Goal: Information Seeking & Learning: Learn about a topic

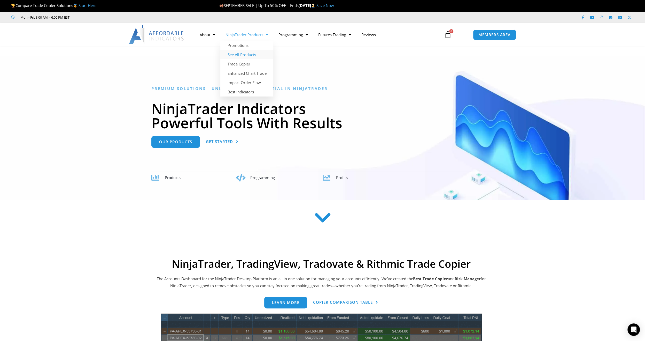
click at [249, 55] on link "See All Products" at bounding box center [246, 54] width 53 height 9
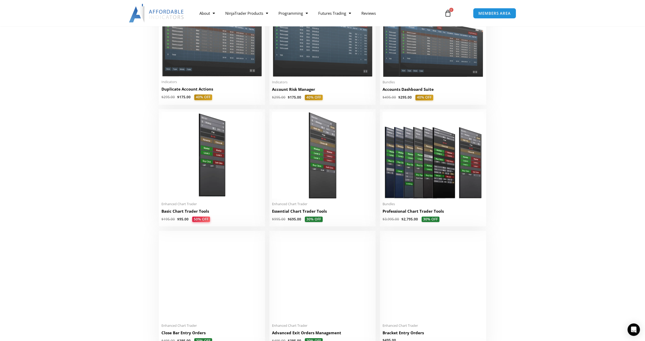
scroll to position [153, 0]
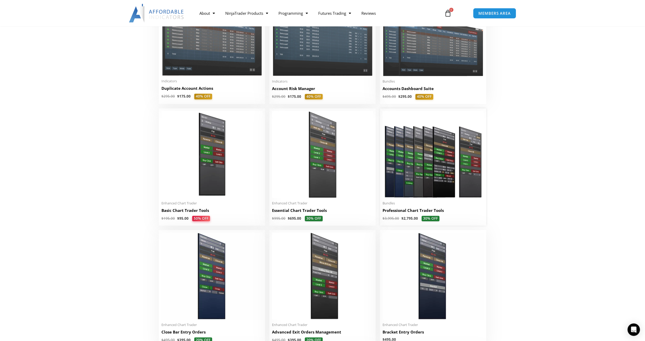
click at [421, 174] on img at bounding box center [433, 154] width 101 height 87
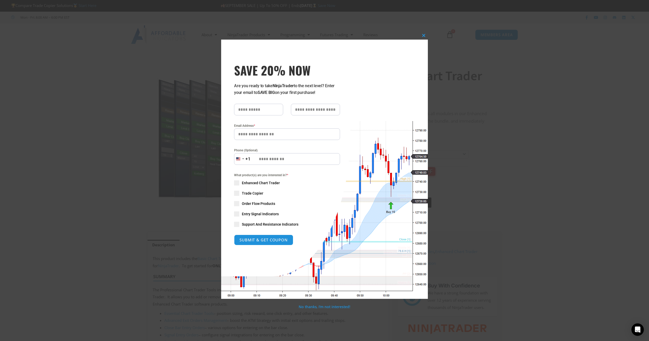
click div "Close this module SAVE 20% NOW Are you ready to take NinjaTrader to the next le…"
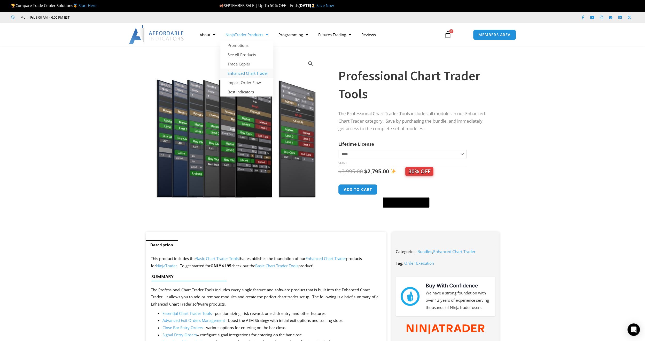
click link "Enhanced Chart Trader"
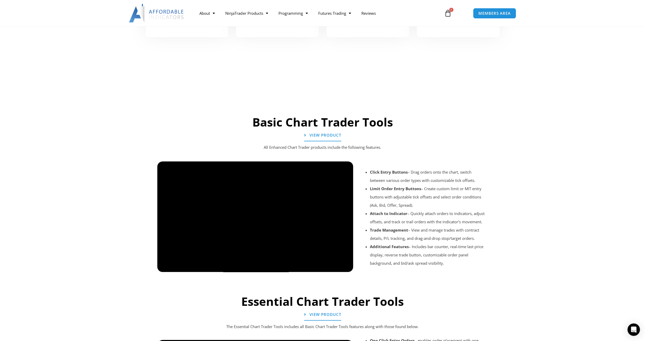
scroll to position [303, 0]
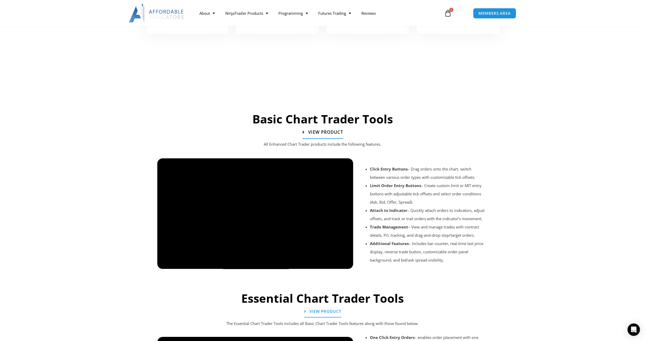
click at [333, 132] on span "View Product" at bounding box center [325, 132] width 35 height 4
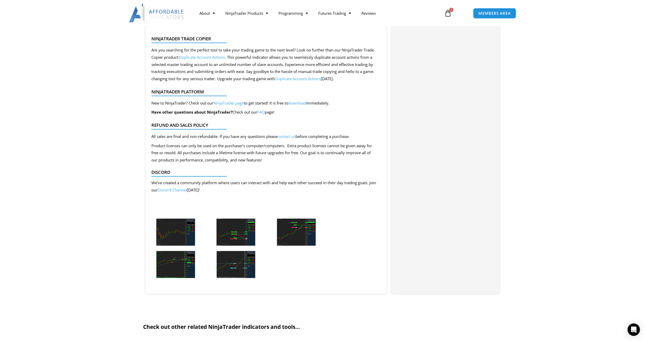
scroll to position [1124, 0]
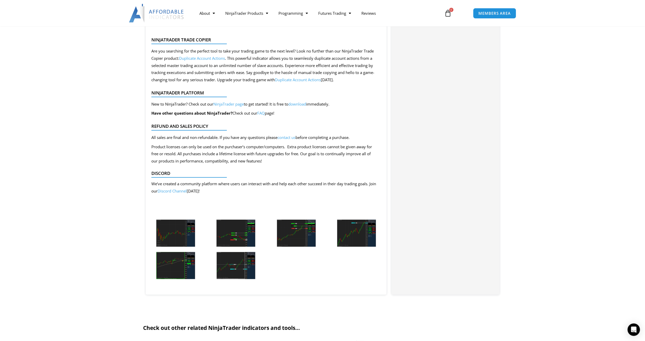
click at [177, 235] on img at bounding box center [175, 232] width 39 height 27
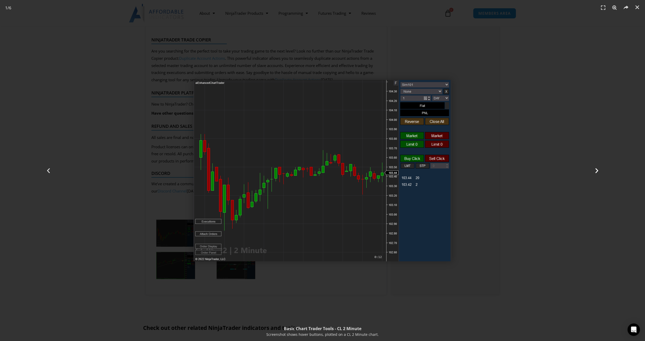
click at [598, 170] on icon "Next slide" at bounding box center [597, 170] width 6 height 6
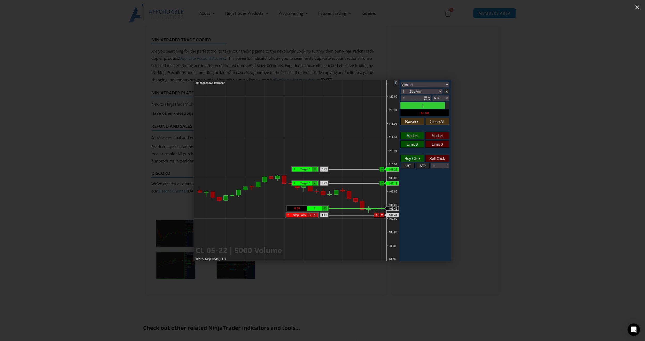
click at [598, 170] on icon "Next slide" at bounding box center [597, 170] width 6 height 6
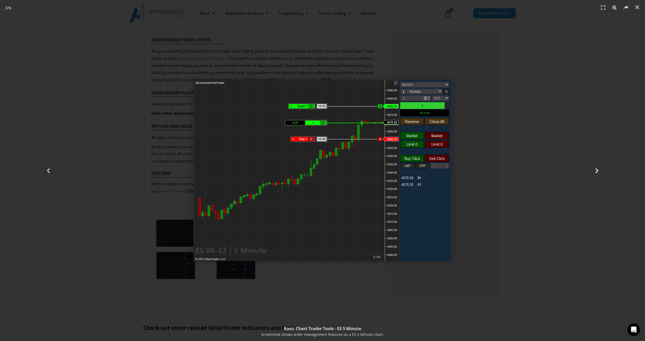
click at [598, 171] on icon "Next slide" at bounding box center [597, 170] width 6 height 6
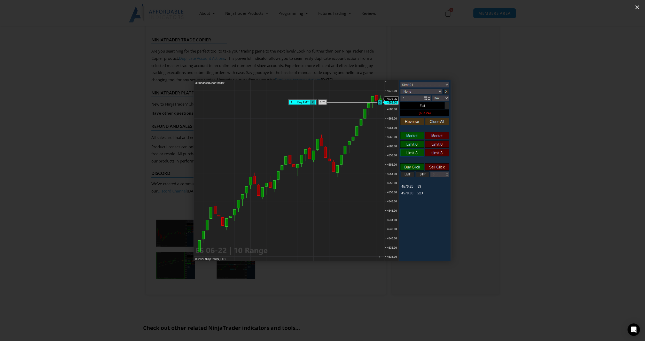
click at [598, 171] on icon "Next slide" at bounding box center [597, 170] width 6 height 6
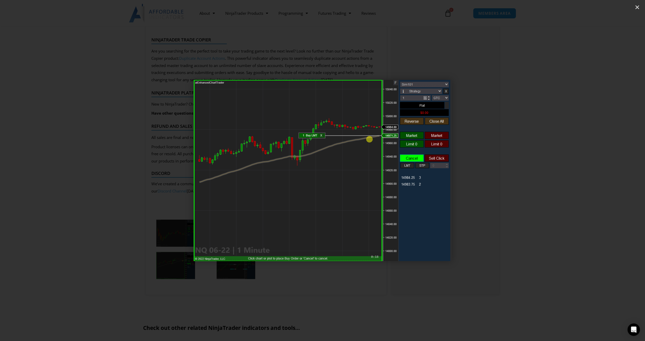
click at [598, 171] on icon "Next slide" at bounding box center [597, 170] width 6 height 6
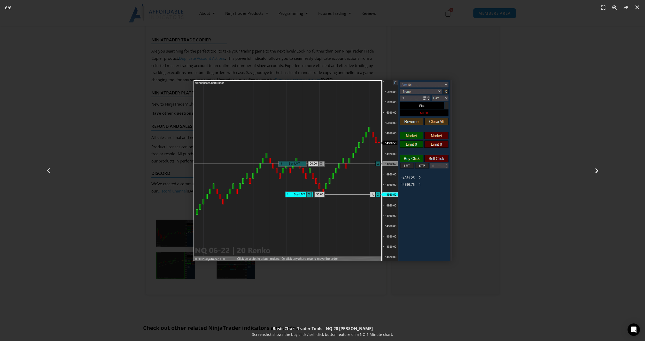
click at [597, 169] on icon "Next slide" at bounding box center [597, 170] width 6 height 6
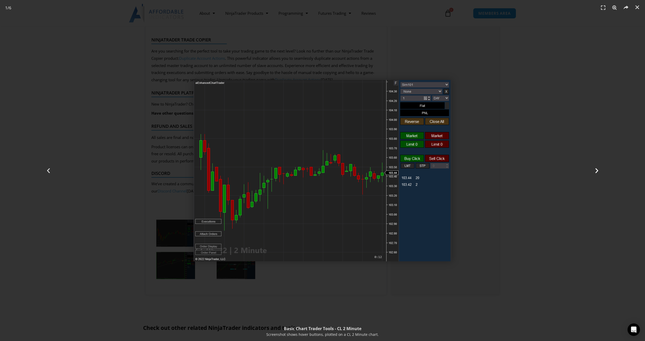
click at [597, 169] on icon "Next slide" at bounding box center [597, 170] width 6 height 6
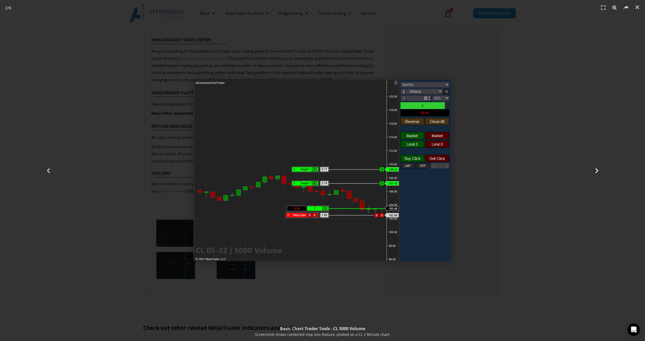
click at [597, 169] on icon "Next slide" at bounding box center [597, 170] width 6 height 6
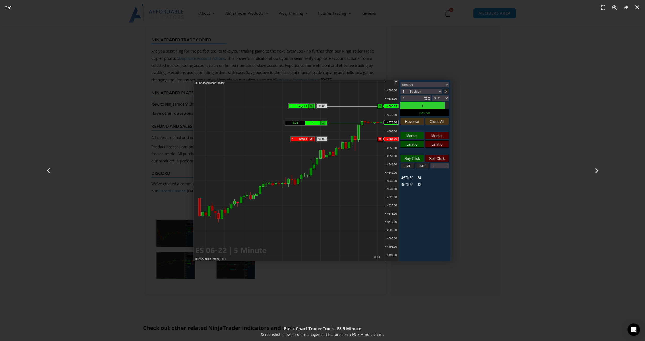
click at [638, 6] on icon "Close (Esc)" at bounding box center [637, 7] width 5 height 5
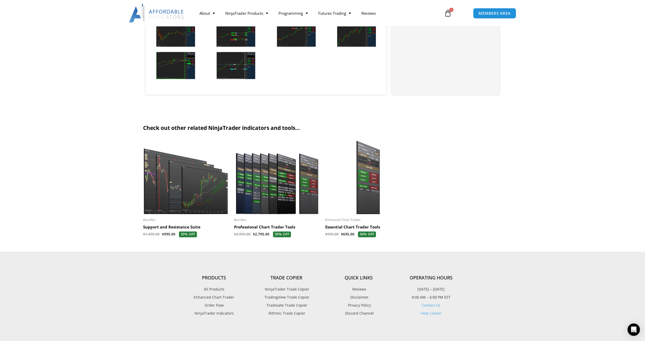
scroll to position [1328, 0]
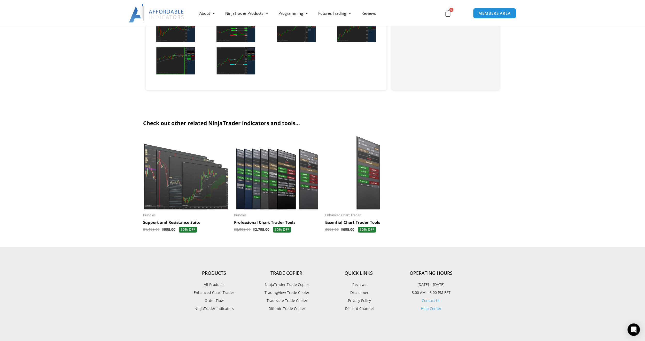
click at [368, 188] on img at bounding box center [368, 173] width 86 height 74
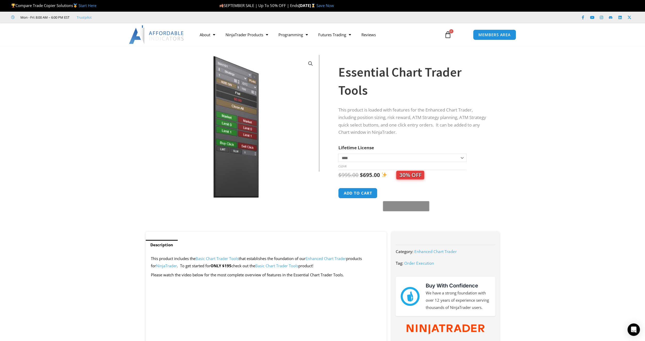
click at [243, 102] on img at bounding box center [236, 126] width 166 height 143
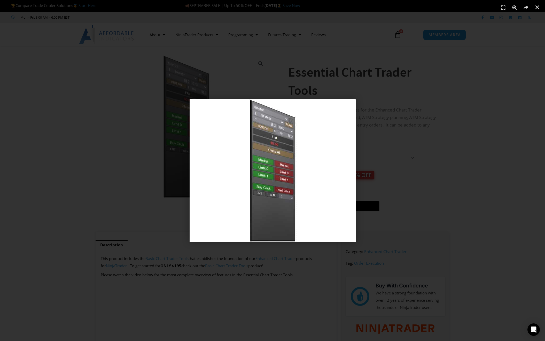
click at [421, 176] on div "1 / 1" at bounding box center [272, 170] width 509 height 304
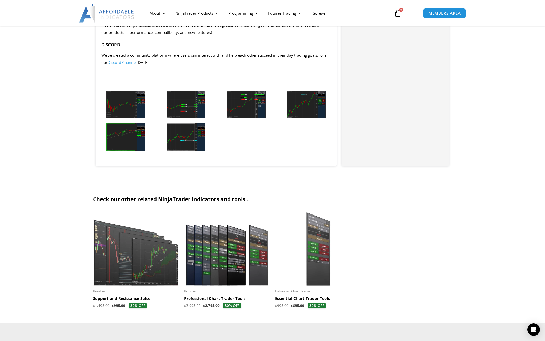
scroll to position [1001, 0]
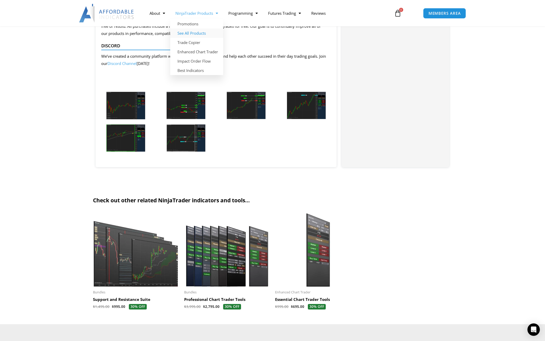
click at [200, 32] on link "See All Products" at bounding box center [196, 32] width 53 height 9
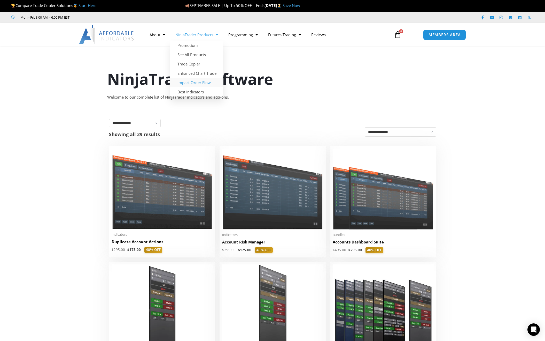
click at [202, 82] on link "Impact Order Flow" at bounding box center [196, 82] width 53 height 9
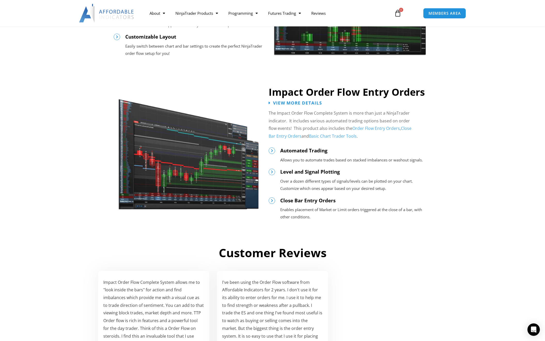
scroll to position [511, 0]
click at [209, 170] on img at bounding box center [188, 150] width 141 height 119
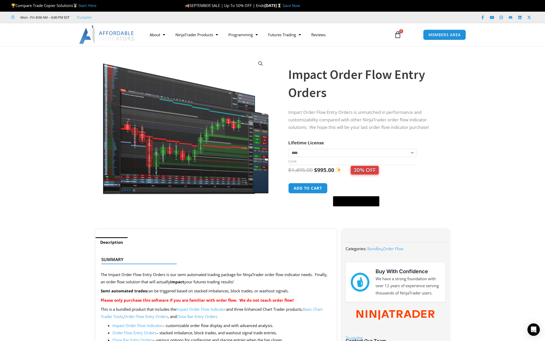
click at [249, 139] on img at bounding box center [185, 124] width 167 height 141
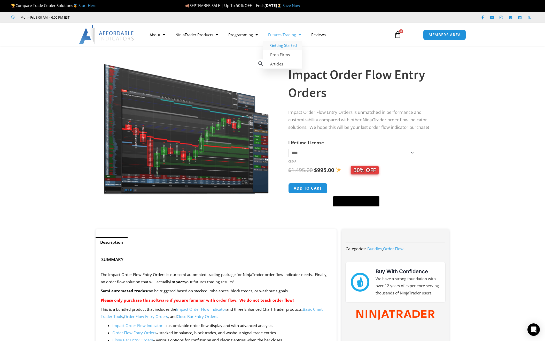
click at [284, 47] on link "Getting Started" at bounding box center [282, 45] width 39 height 9
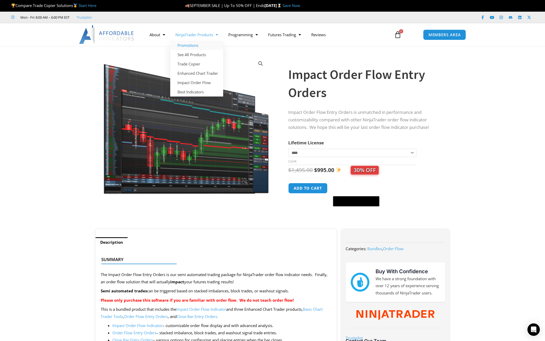
click at [191, 45] on link "Promotions" at bounding box center [196, 45] width 53 height 9
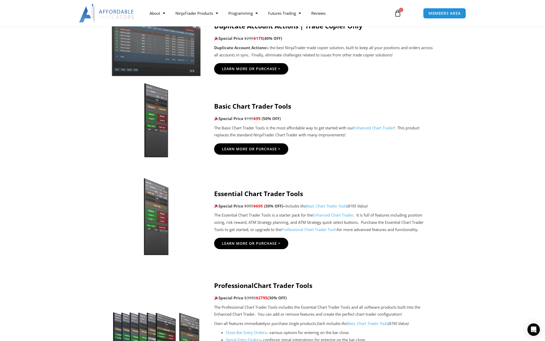
scroll to position [379, 0]
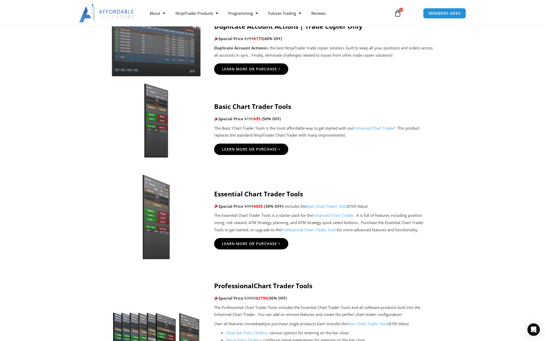
click at [149, 215] on img at bounding box center [156, 216] width 99 height 85
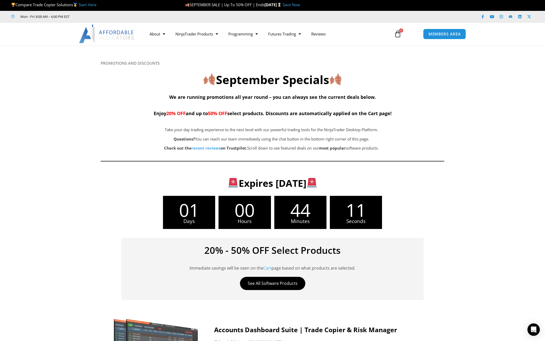
scroll to position [0, 0]
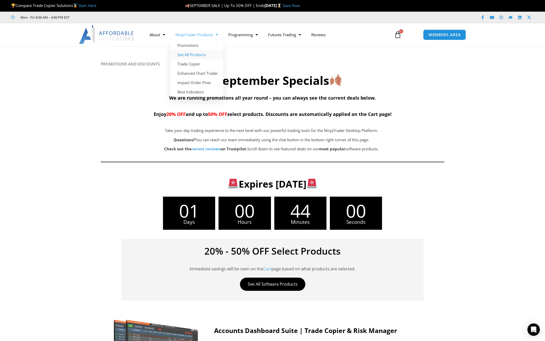
click at [196, 55] on link "See All Products" at bounding box center [196, 54] width 53 height 9
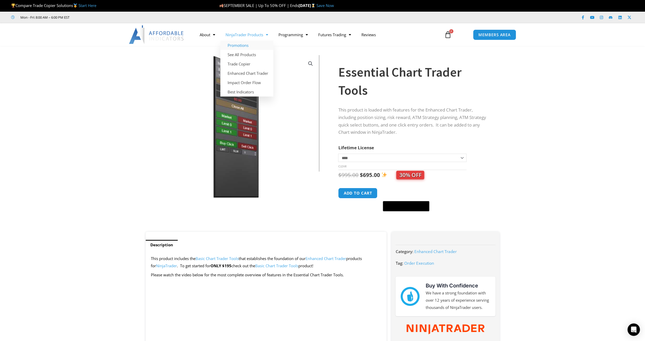
click at [247, 46] on link "Promotions" at bounding box center [246, 45] width 53 height 9
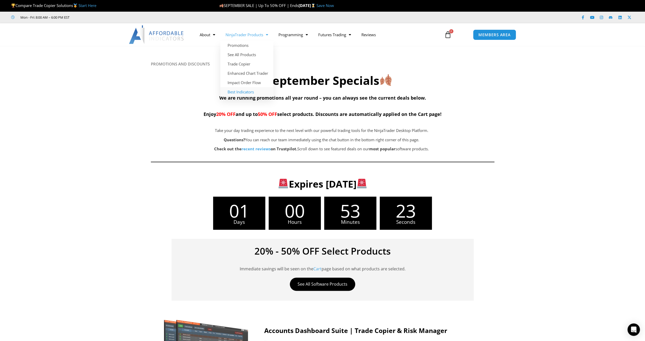
click at [242, 91] on link "Best Indicators" at bounding box center [246, 91] width 53 height 9
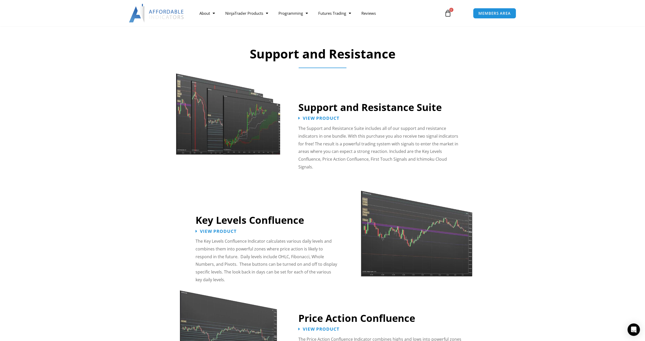
scroll to position [409, 0]
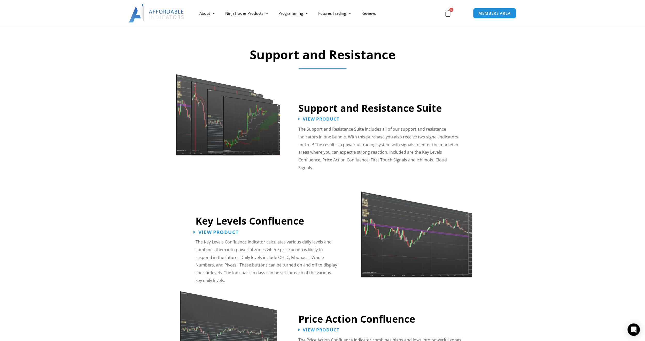
click at [223, 229] on span "View Product" at bounding box center [218, 231] width 40 height 5
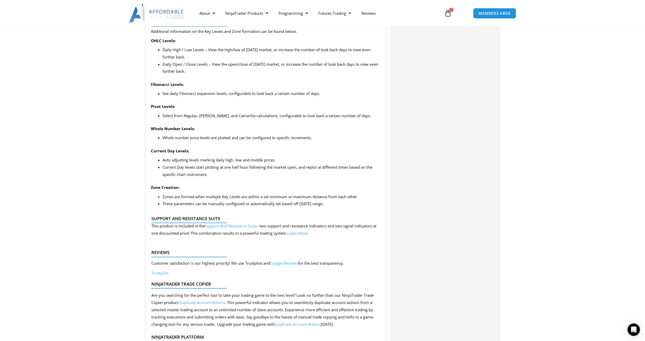
scroll to position [460, 0]
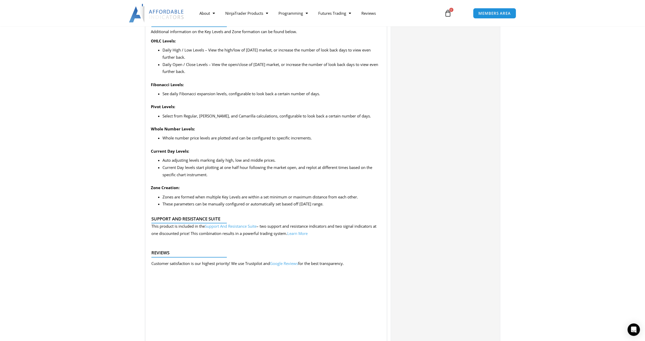
click at [245, 226] on link "Support And Resistance Suite" at bounding box center [231, 225] width 52 height 5
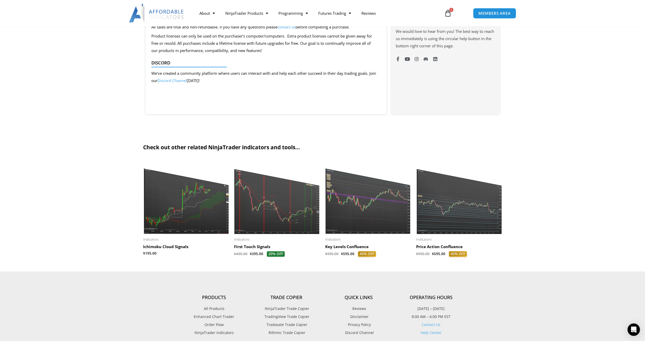
scroll to position [409, 0]
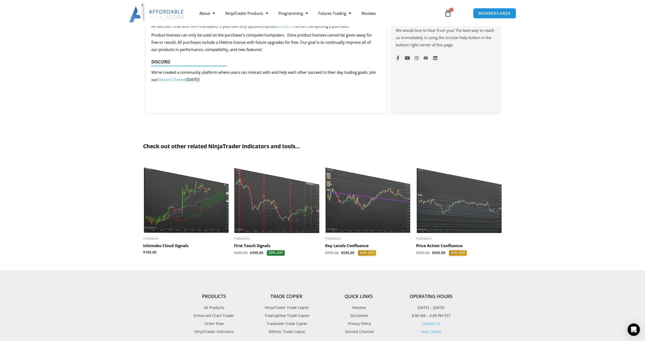
click at [460, 211] on img at bounding box center [459, 196] width 86 height 74
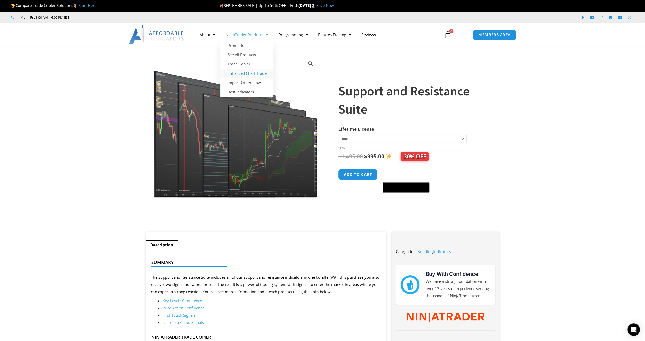
click at [245, 74] on link "Enhanced Chart Trader" at bounding box center [246, 72] width 53 height 9
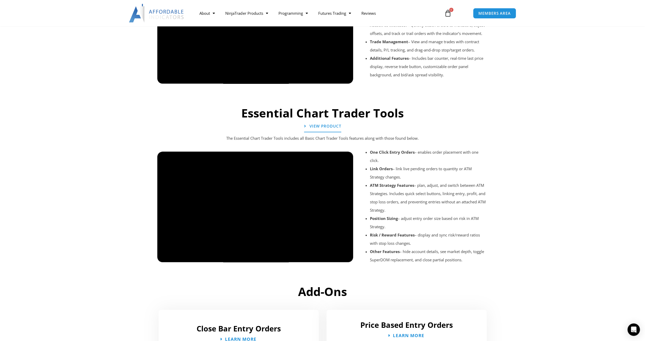
scroll to position [489, 0]
click at [324, 124] on span "View Product" at bounding box center [325, 126] width 35 height 4
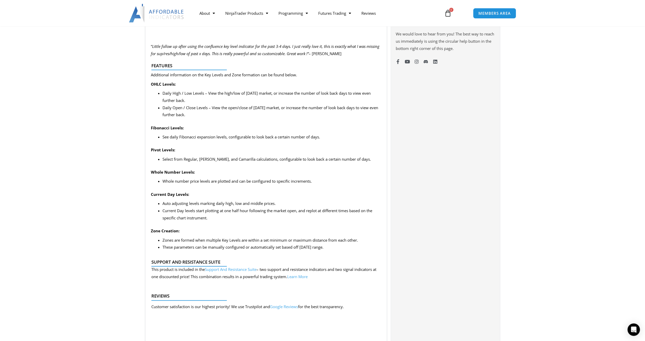
scroll to position [409, 0]
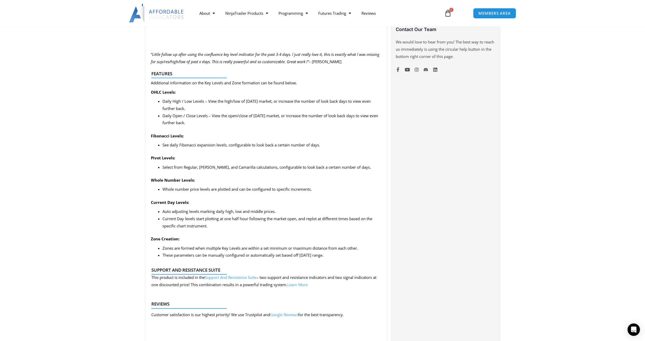
click at [243, 278] on link "Support And Resistance Suite" at bounding box center [231, 276] width 52 height 5
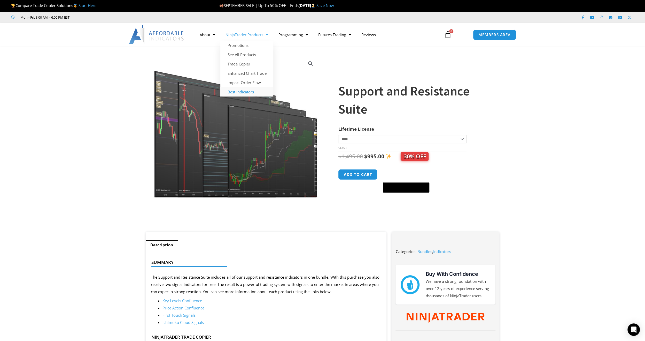
click at [240, 91] on link "Best Indicators" at bounding box center [246, 91] width 53 height 9
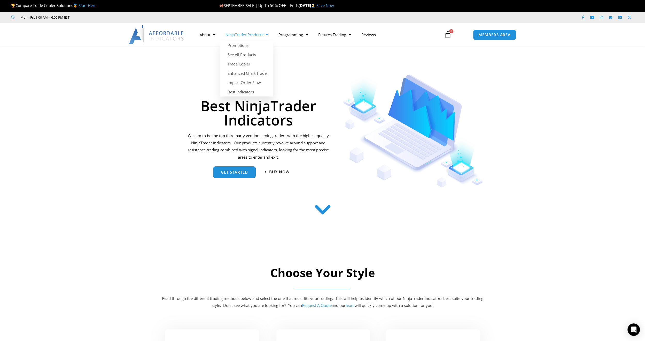
click at [247, 34] on link "NinjaTrader Products" at bounding box center [246, 35] width 53 height 12
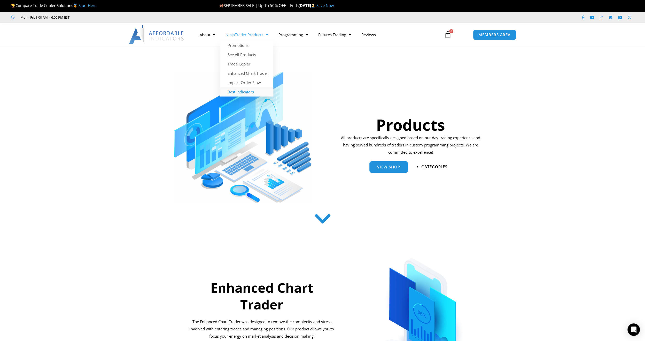
click at [240, 90] on link "Best Indicators" at bounding box center [246, 91] width 53 height 9
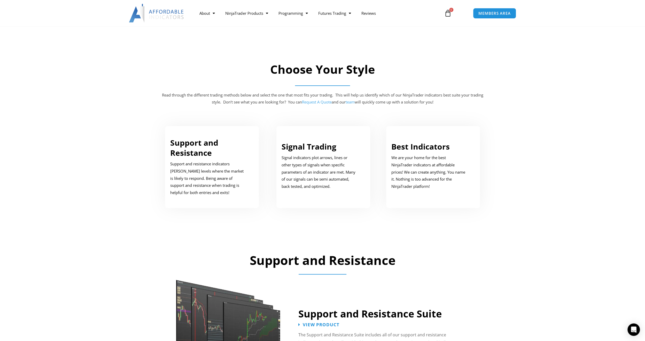
scroll to position [204, 0]
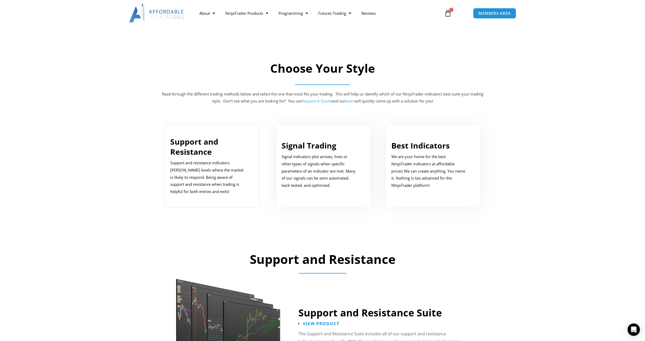
click at [206, 143] on link "Support and Resistance" at bounding box center [194, 146] width 48 height 21
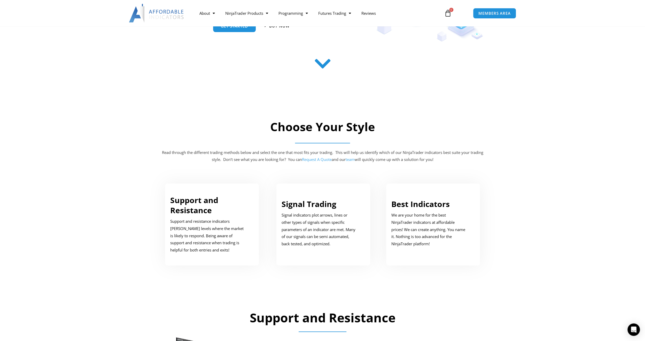
scroll to position [153, 0]
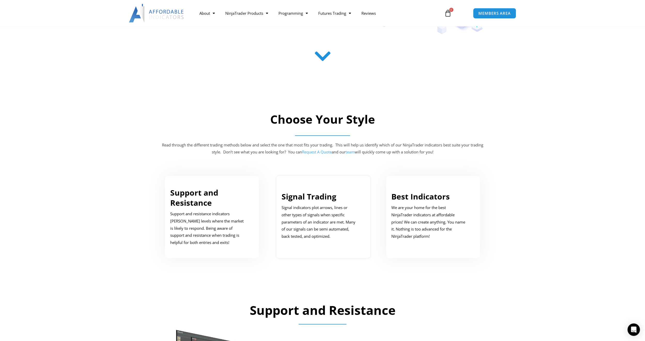
click at [316, 198] on link "Signal Trading" at bounding box center [309, 196] width 55 height 11
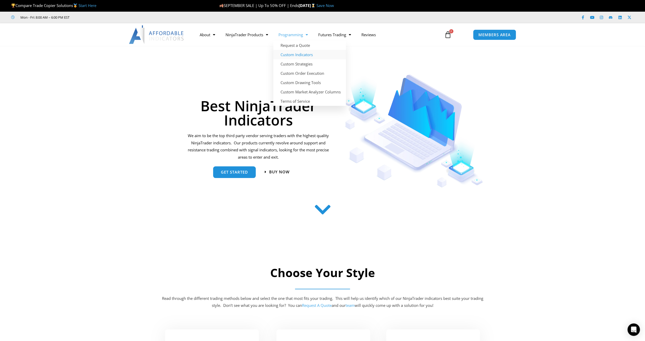
click at [299, 54] on link "Custom Indicators" at bounding box center [309, 54] width 73 height 9
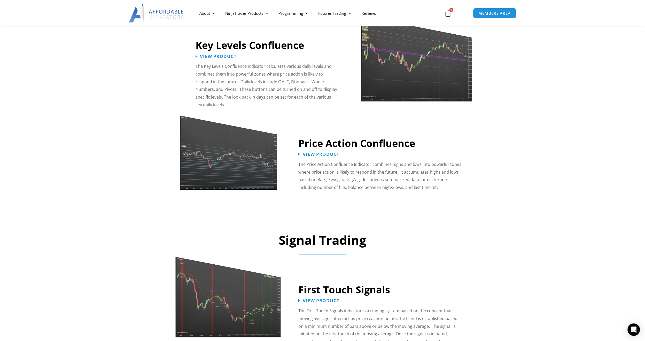
scroll to position [584, 0]
click at [310, 152] on span "View Product" at bounding box center [321, 154] width 40 height 5
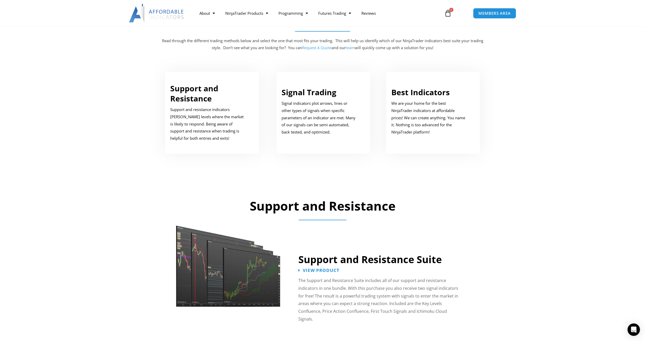
scroll to position [257, 0]
click at [421, 93] on link "Best Indicators" at bounding box center [421, 92] width 58 height 11
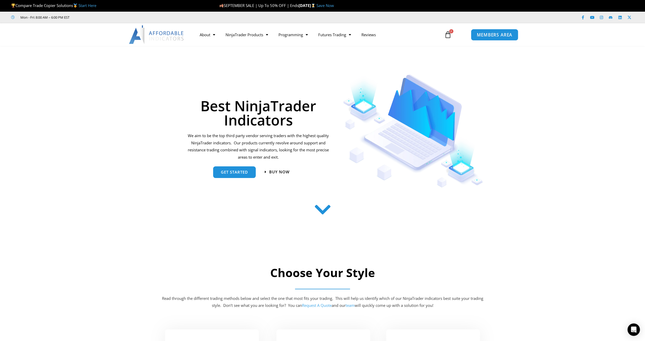
click at [499, 36] on span "MEMBERS AREA" at bounding box center [494, 35] width 35 height 4
click at [488, 34] on span "MEMBERS AREA" at bounding box center [494, 35] width 35 height 4
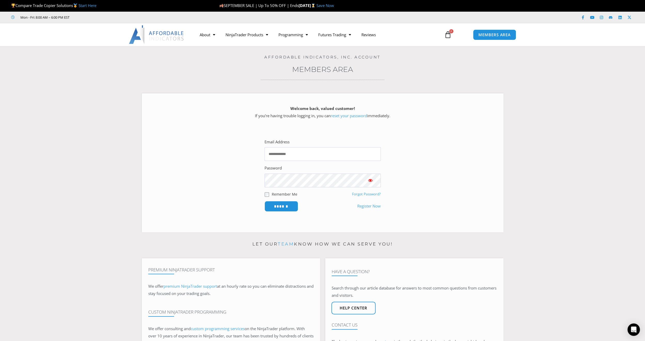
click at [588, 96] on section "Welcome back, valued customer! If you’re having trouble logging in, you can res…" at bounding box center [323, 161] width 620 height 150
click at [139, 72] on h3 "Members Area" at bounding box center [323, 69] width 620 height 9
click at [489, 35] on span "MEMBERS AREA" at bounding box center [494, 35] width 35 height 4
click at [434, 68] on h3 "Members Area" at bounding box center [323, 69] width 620 height 9
click at [199, 135] on section "Email Address Password Remember Me Forgot Password? ******" at bounding box center [322, 174] width 349 height 91
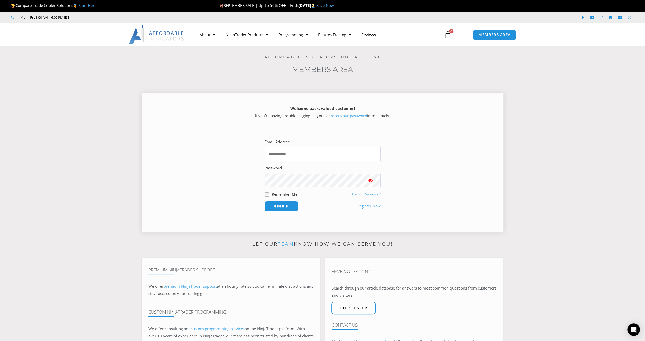
click at [158, 93] on div "Welcome back, valued customer! If you’re having trouble logging in, you can res…" at bounding box center [323, 161] width 362 height 150
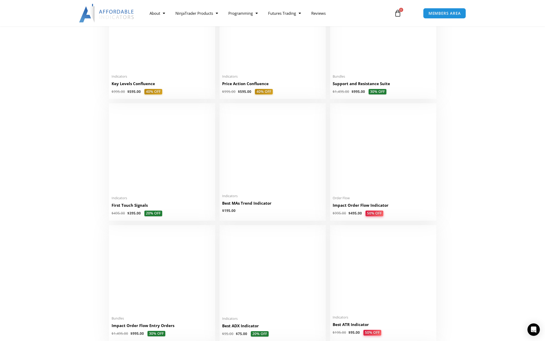
scroll to position [766, 0]
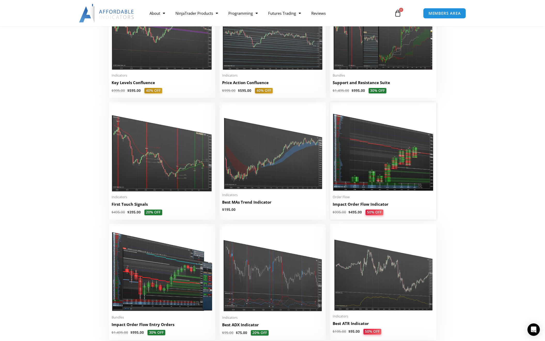
click at [383, 206] on h2 "Impact Order Flow Indicator" at bounding box center [383, 203] width 101 height 5
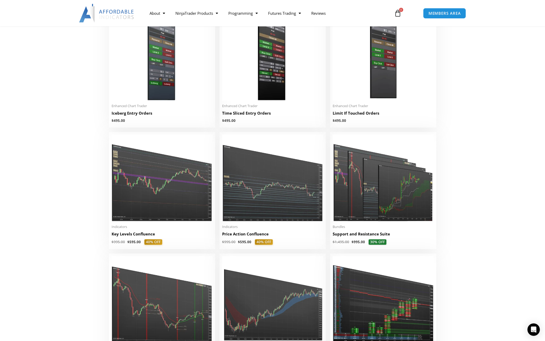
scroll to position [613, 0]
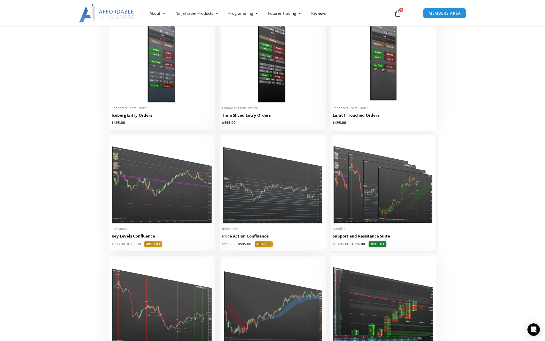
click at [381, 196] on img at bounding box center [383, 179] width 101 height 87
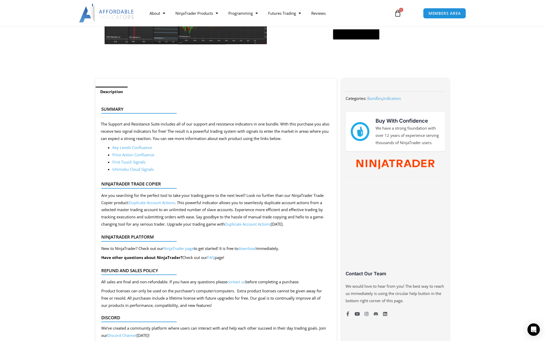
scroll to position [153, 0]
click at [378, 98] on link "Bundles" at bounding box center [375, 97] width 15 height 5
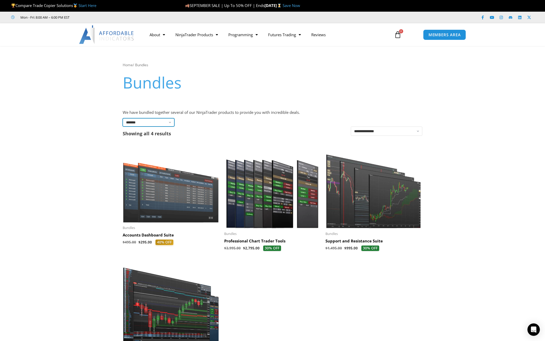
click at [171, 122] on select "**********" at bounding box center [149, 122] width 52 height 8
select select "**********"
click at [123, 118] on select "**********" at bounding box center [149, 122] width 52 height 8
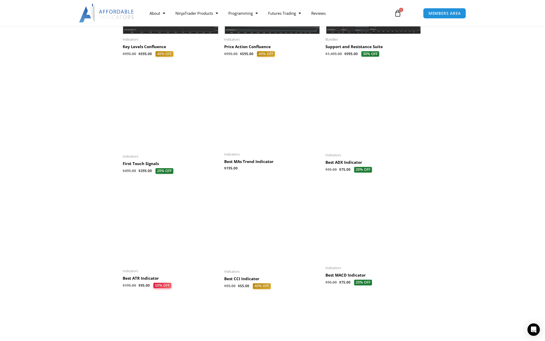
scroll to position [307, 0]
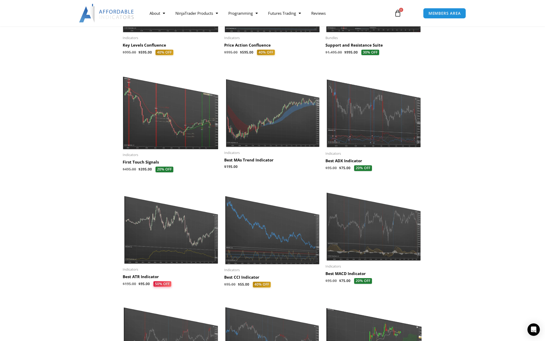
click at [278, 122] on img at bounding box center [272, 107] width 96 height 81
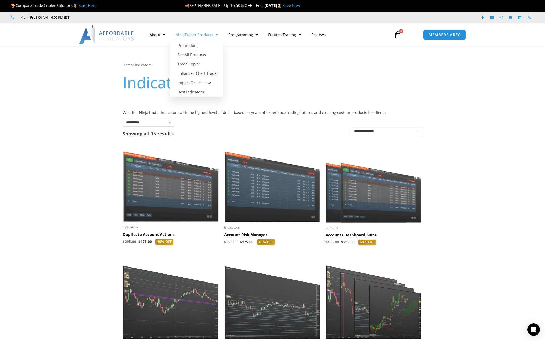
click at [203, 35] on link "NinjaTrader Products" at bounding box center [196, 35] width 53 height 12
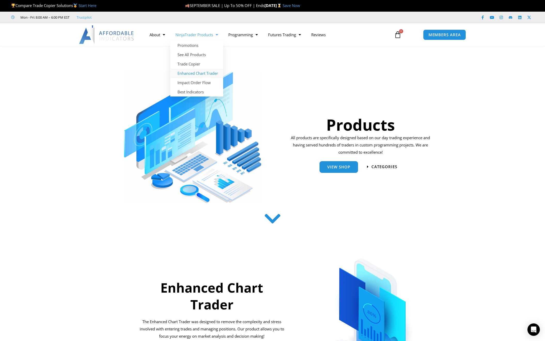
click at [198, 74] on link "Enhanced Chart Trader" at bounding box center [196, 72] width 53 height 9
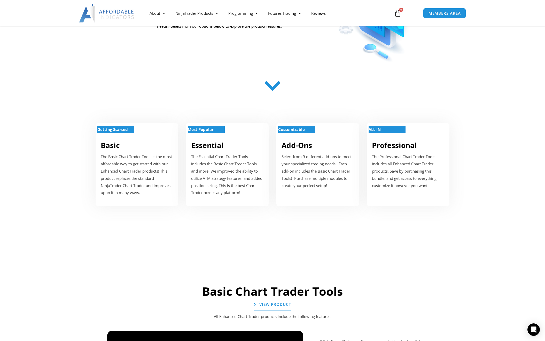
scroll to position [130, 0]
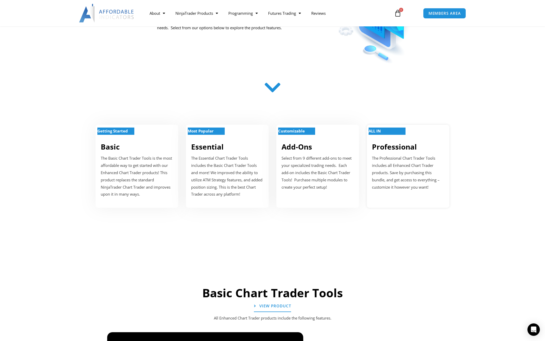
click at [406, 147] on link "Professional" at bounding box center [394, 147] width 45 height 10
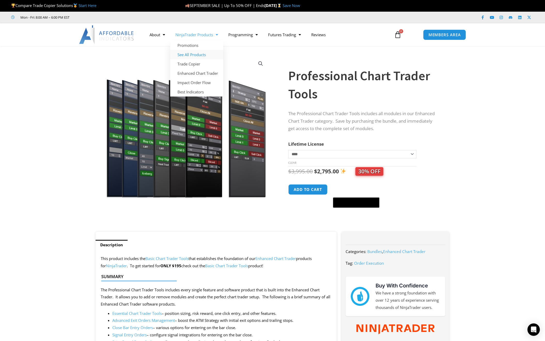
click at [196, 56] on link "See All Products" at bounding box center [196, 54] width 53 height 9
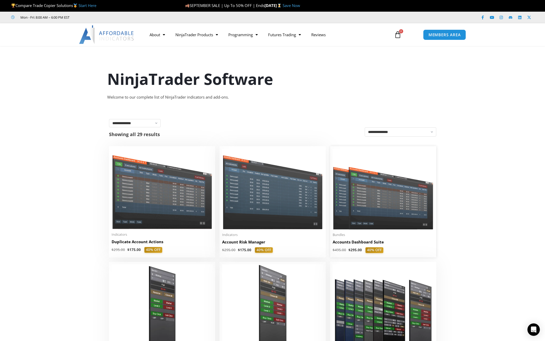
drag, startPoint x: 501, startPoint y: 216, endPoint x: 411, endPoint y: 197, distance: 91.6
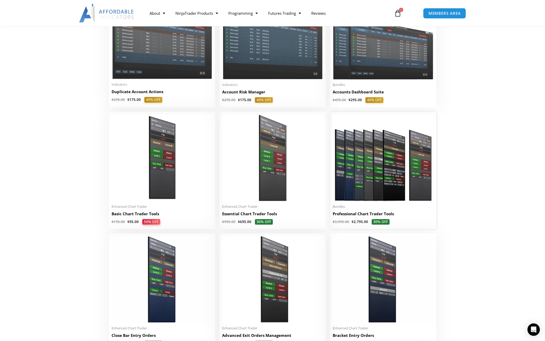
scroll to position [153, 0]
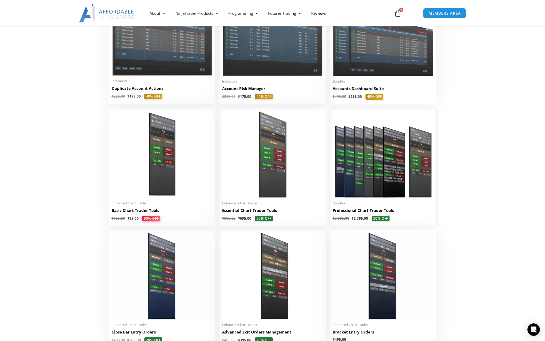
click at [379, 164] on img at bounding box center [383, 154] width 101 height 87
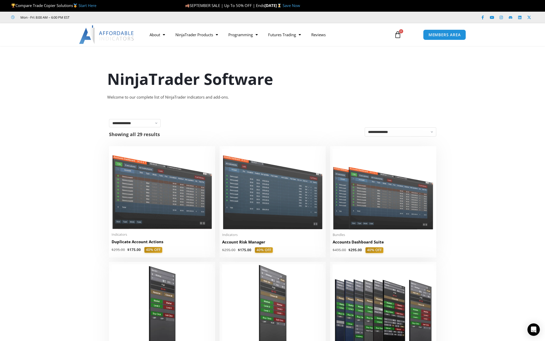
drag, startPoint x: 248, startPoint y: 60, endPoint x: 213, endPoint y: 55, distance: 35.1
click at [213, 55] on div "NinjaTrader Software Welcome to our complete list of NinjaTrader indicators and…" at bounding box center [272, 78] width 339 height 56
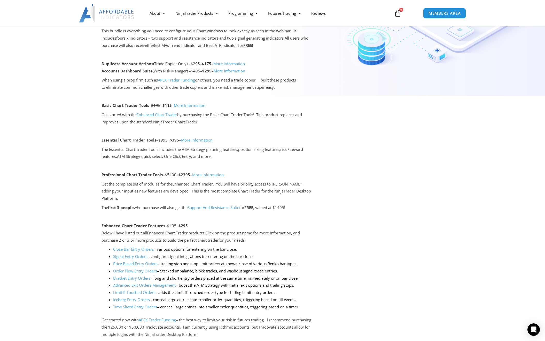
scroll to position [255, 0]
click at [207, 177] on link "More Information" at bounding box center [208, 175] width 32 height 5
click at [222, 206] on link "Support And Resistance Suite" at bounding box center [214, 208] width 52 height 5
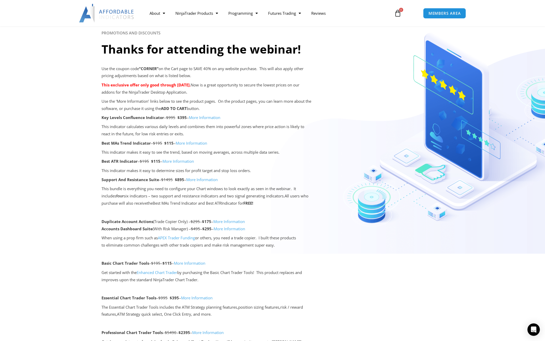
scroll to position [102, 0]
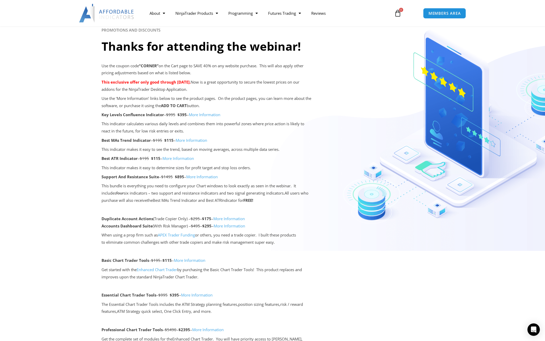
click at [195, 140] on link "More Information" at bounding box center [192, 139] width 32 height 5
click at [207, 177] on link "More Information" at bounding box center [202, 176] width 32 height 5
click at [201, 177] on link "More Information" at bounding box center [202, 176] width 32 height 5
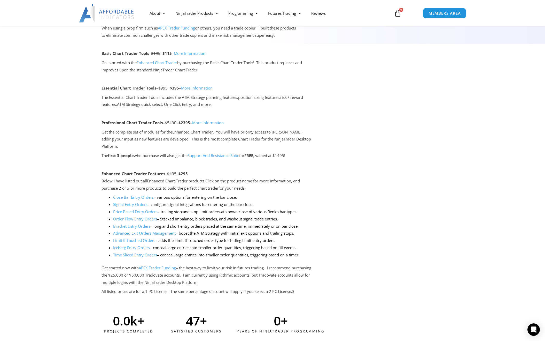
scroll to position [309, 0]
click at [215, 122] on link "More Information" at bounding box center [208, 121] width 32 height 5
click at [214, 121] on link "More Information" at bounding box center [208, 121] width 32 height 5
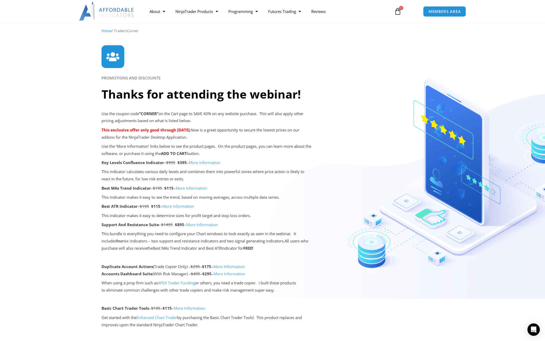
scroll to position [54, 0]
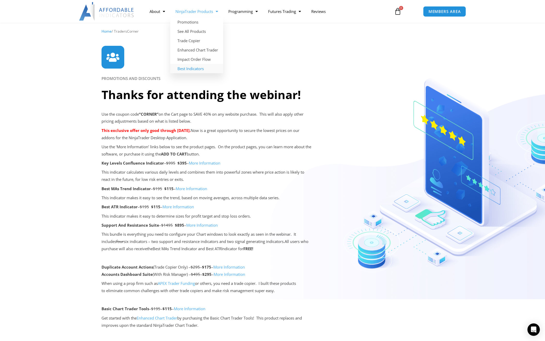
click at [196, 70] on link "Best Indicators" at bounding box center [196, 68] width 53 height 9
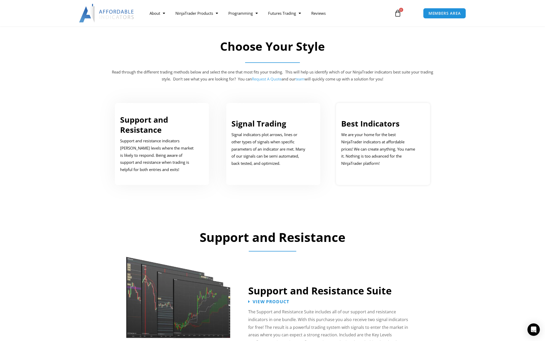
scroll to position [226, 0]
click at [366, 123] on link "Best Indicators" at bounding box center [370, 123] width 58 height 11
click at [370, 124] on link "Best Indicators" at bounding box center [370, 123] width 58 height 11
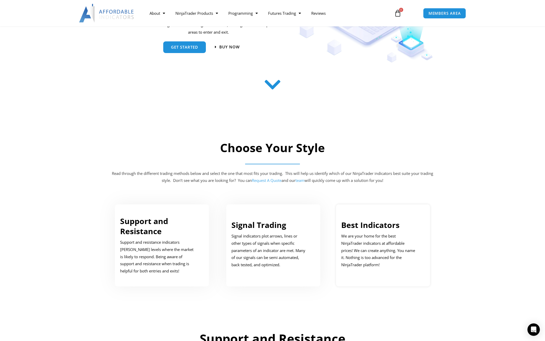
scroll to position [124, 0]
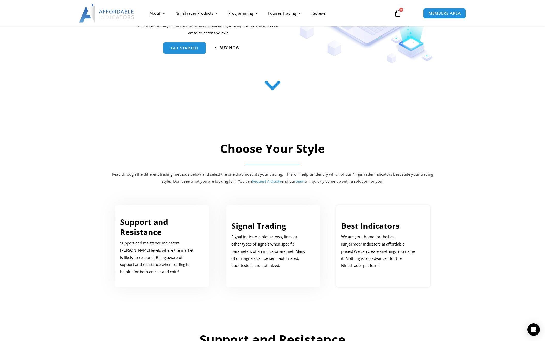
click at [368, 264] on p "We are your home for the best NinjaTrader indicators at affordable prices! We c…" at bounding box center [379, 251] width 76 height 36
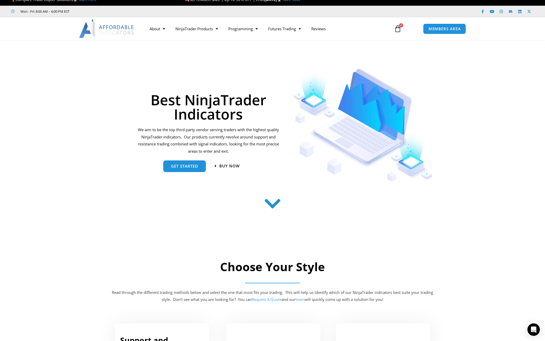
scroll to position [0, 0]
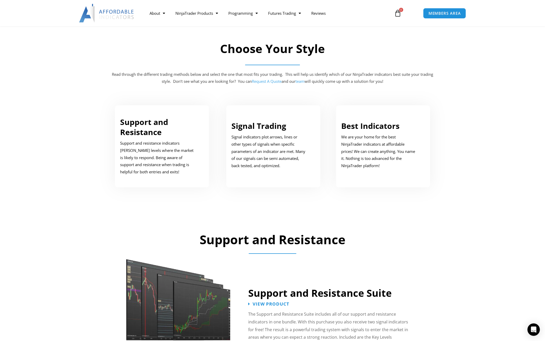
scroll to position [226, 0]
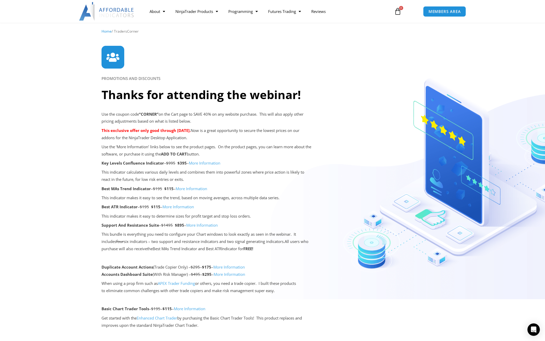
click at [181, 207] on link "More Information" at bounding box center [179, 206] width 32 height 5
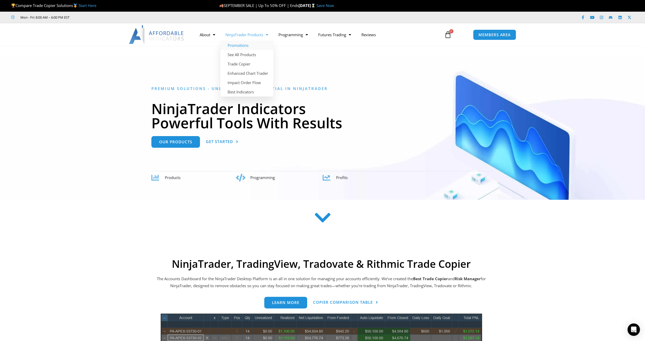
click at [249, 46] on link "Promotions" at bounding box center [246, 45] width 53 height 9
